Goal: Task Accomplishment & Management: Manage account settings

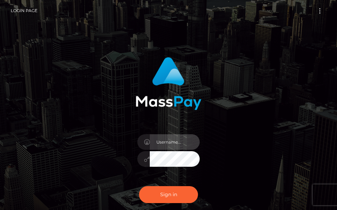
type input "[PERSON_NAME].cope2"
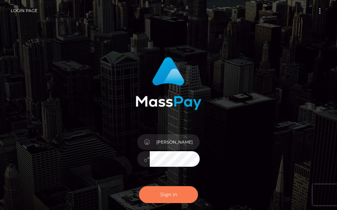
click at [166, 194] on button "Sign in" at bounding box center [168, 194] width 59 height 17
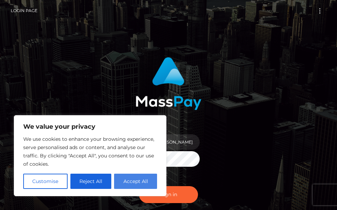
click at [129, 182] on button "Accept All" at bounding box center [135, 181] width 43 height 15
checkbox input "true"
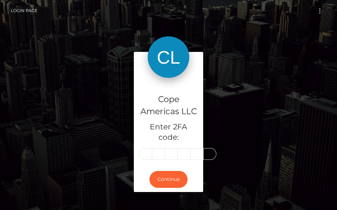
type input "4"
type input "8"
type input "1"
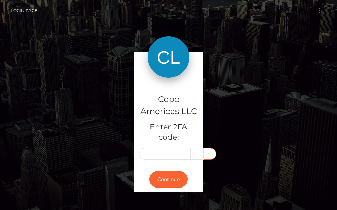
type input "2"
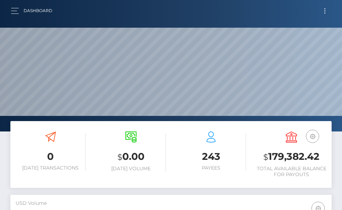
scroll to position [123, 155]
click at [328, 10] on button "Toggle navigation" at bounding box center [324, 10] width 13 height 9
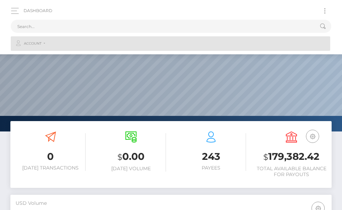
click at [50, 45] on link "Account" at bounding box center [170, 43] width 319 height 15
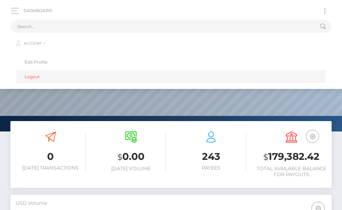
click at [43, 76] on link "Logout" at bounding box center [170, 76] width 309 height 13
